Goal: Check status

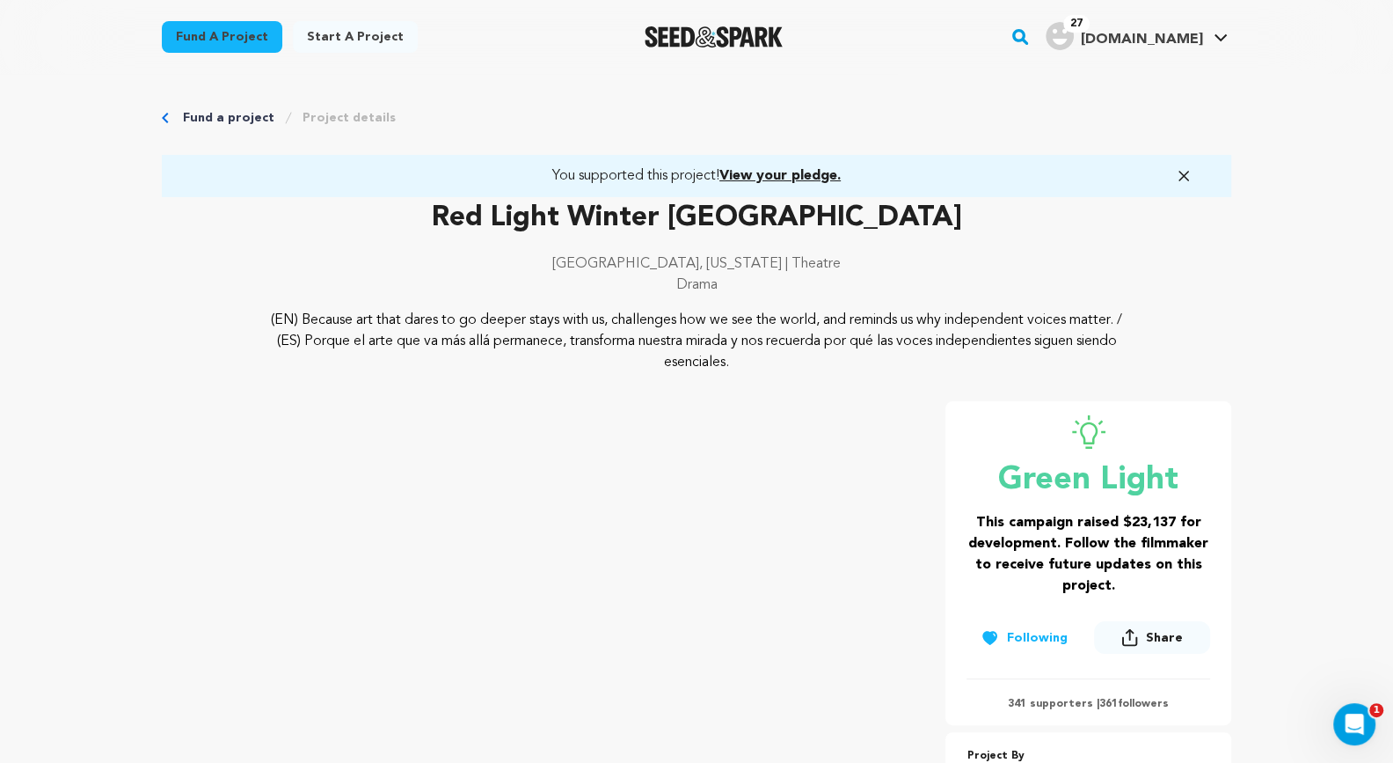
click at [764, 177] on span "View your pledge." at bounding box center [780, 176] width 121 height 14
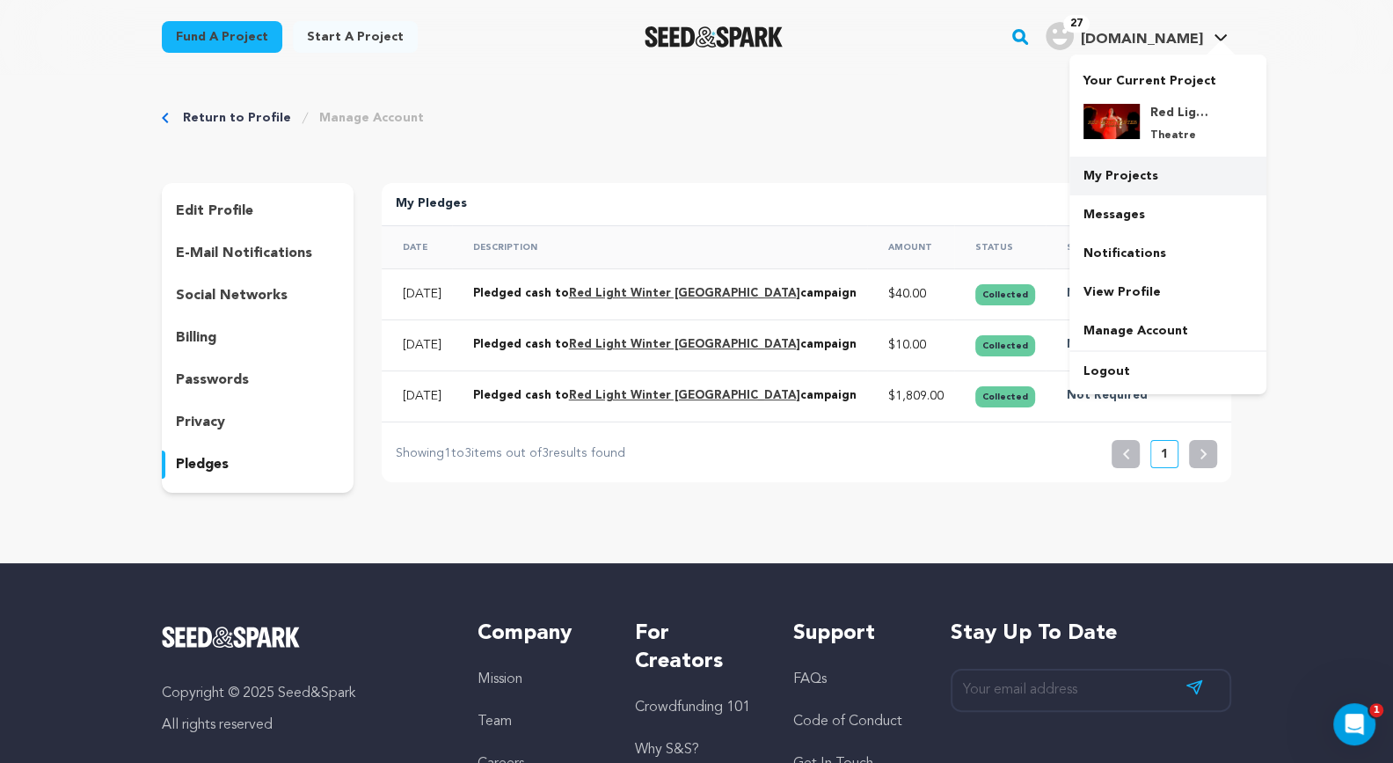
click at [1129, 167] on link "My Projects" at bounding box center [1168, 176] width 197 height 39
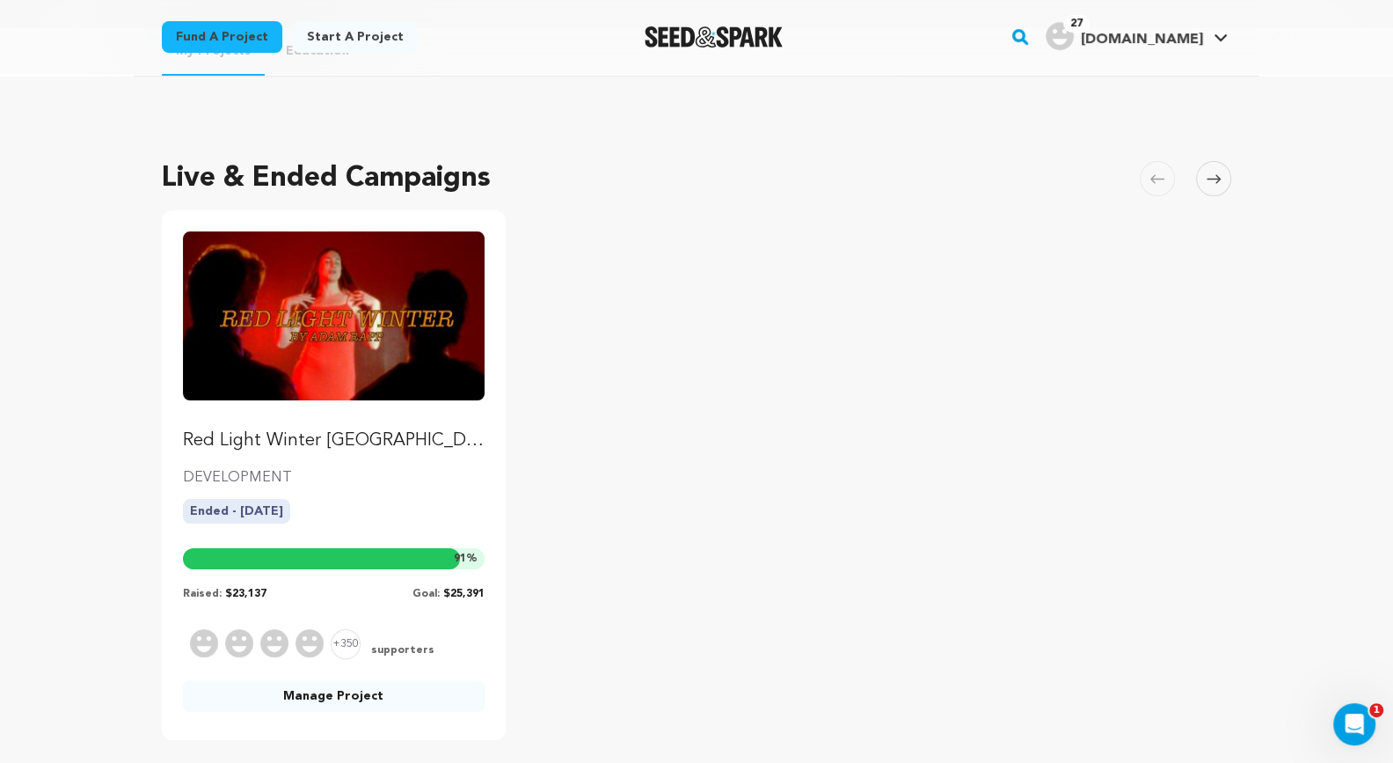
scroll to position [53, 0]
